Goal: Task Accomplishment & Management: Use online tool/utility

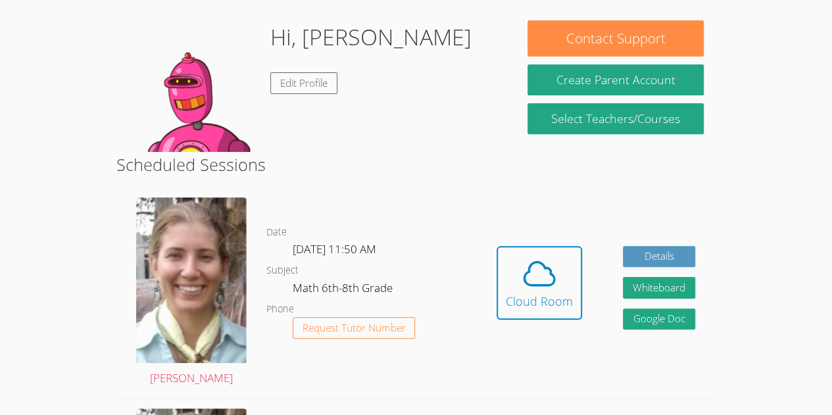
scroll to position [234, 0]
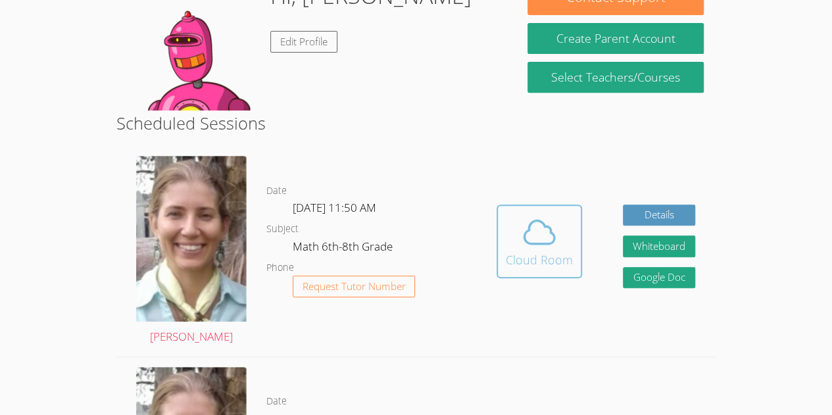
click at [550, 246] on icon at bounding box center [539, 232] width 37 height 37
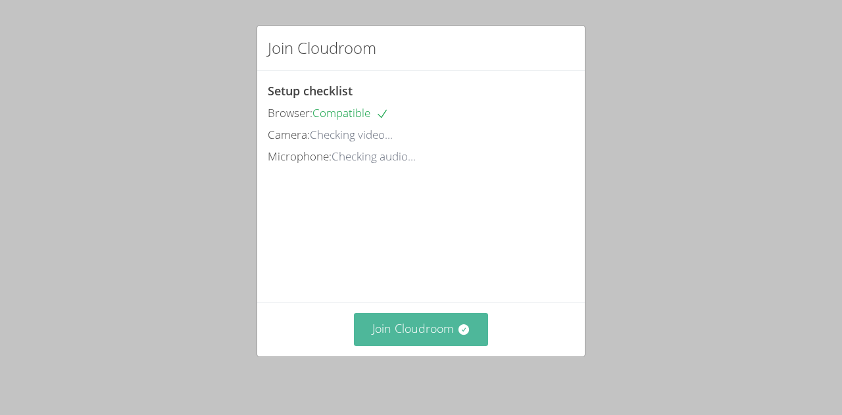
click at [392, 345] on button "Join Cloudroom" at bounding box center [421, 329] width 135 height 32
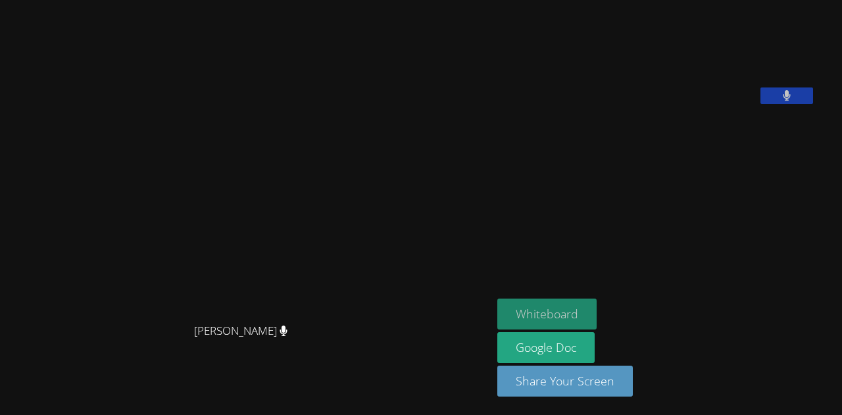
click at [558, 314] on button "Whiteboard" at bounding box center [546, 314] width 99 height 31
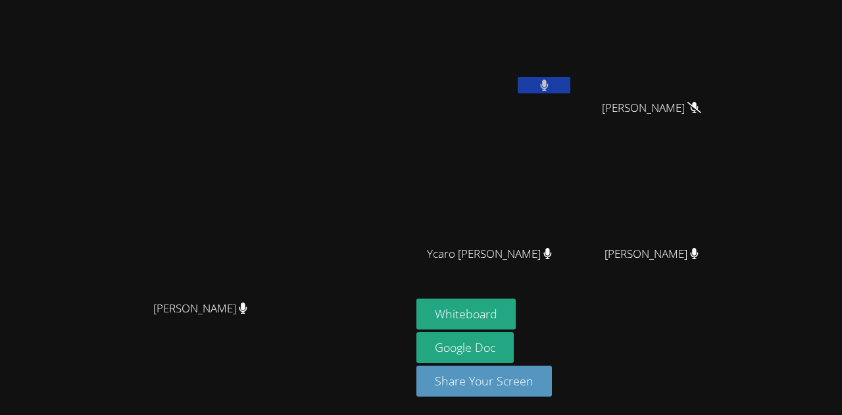
click at [107, 182] on video at bounding box center [205, 181] width 197 height 226
click at [224, 294] on video at bounding box center [205, 181] width 197 height 226
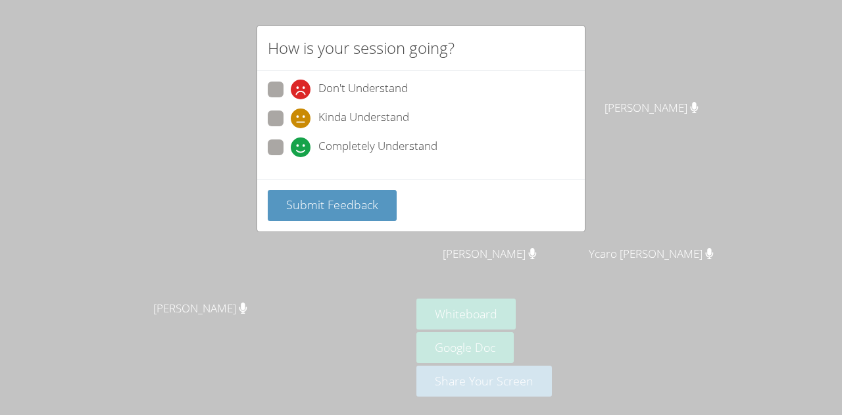
click at [291, 157] on span at bounding box center [291, 157] width 0 height 0
click at [291, 141] on input "Completely Understand" at bounding box center [296, 144] width 11 height 11
radio input "true"
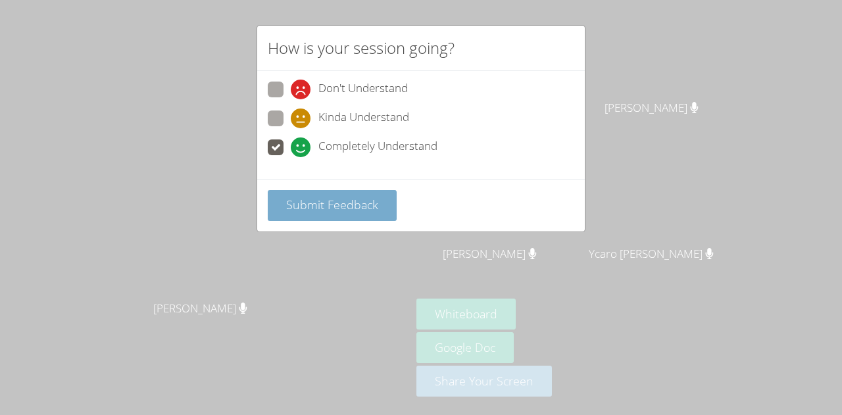
click at [280, 212] on button "Submit Feedback" at bounding box center [332, 205] width 129 height 31
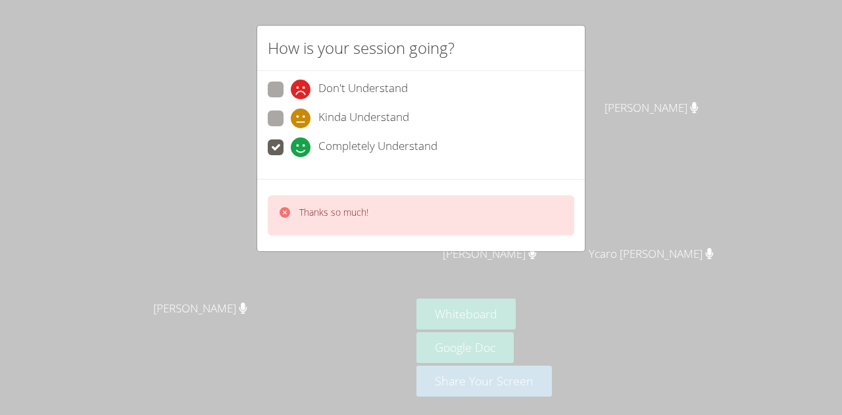
click at [281, 217] on icon at bounding box center [284, 212] width 13 height 13
click at [274, 216] on video at bounding box center [205, 181] width 197 height 226
